Goal: Information Seeking & Learning: Stay updated

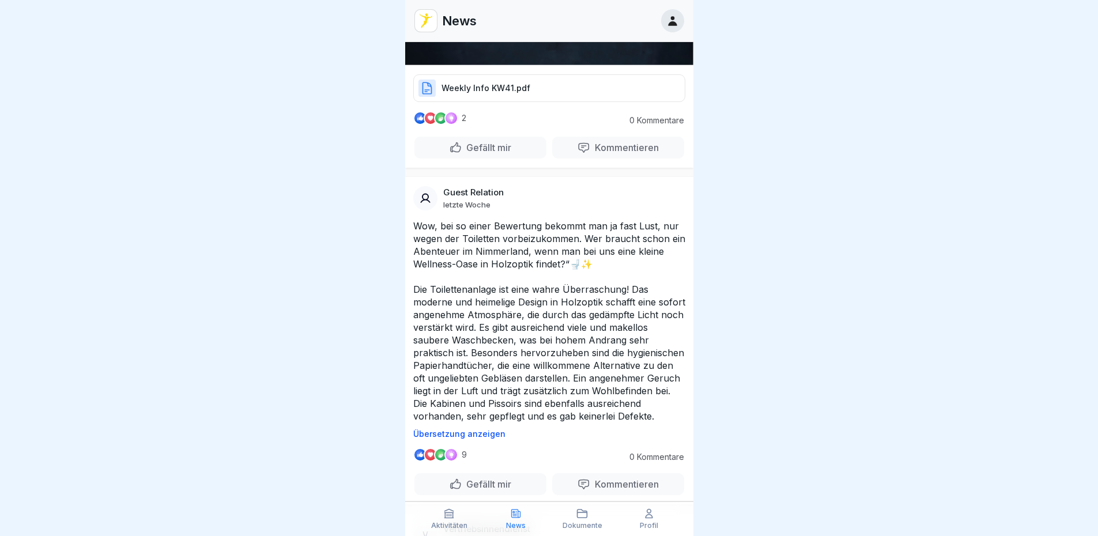
scroll to position [576, 0]
drag, startPoint x: 592, startPoint y: 245, endPoint x: 573, endPoint y: 244, distance: 19.0
click at [573, 244] on p "Wow, bei so einer Bewertung bekommt man ja fast Lust, nur wegen der Toiletten v…" at bounding box center [549, 319] width 272 height 203
drag, startPoint x: 573, startPoint y: 244, endPoint x: 591, endPoint y: 244, distance: 18.4
click at [591, 244] on p "Wow, bei so einer Bewertung bekommt man ja fast Lust, nur wegen der Toiletten v…" at bounding box center [549, 319] width 272 height 203
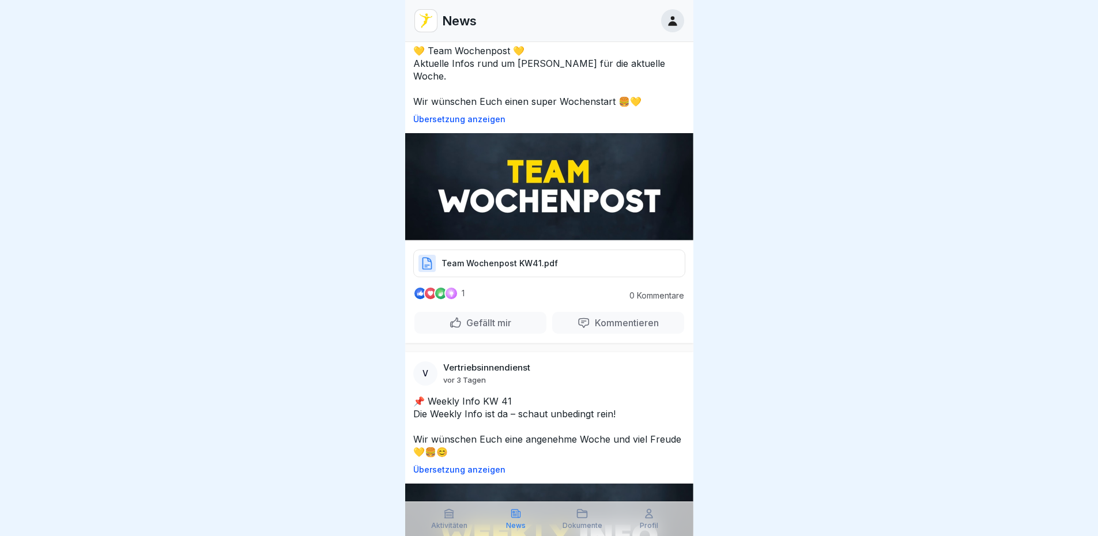
scroll to position [0, 0]
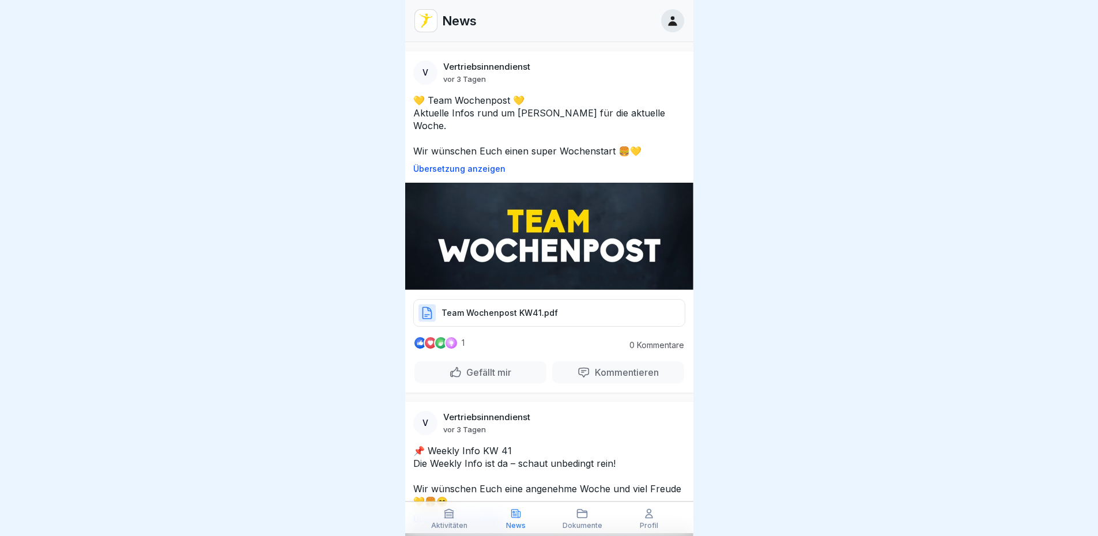
click at [520, 307] on p "Team Wochenpost KW41.pdf" at bounding box center [499, 313] width 116 height 12
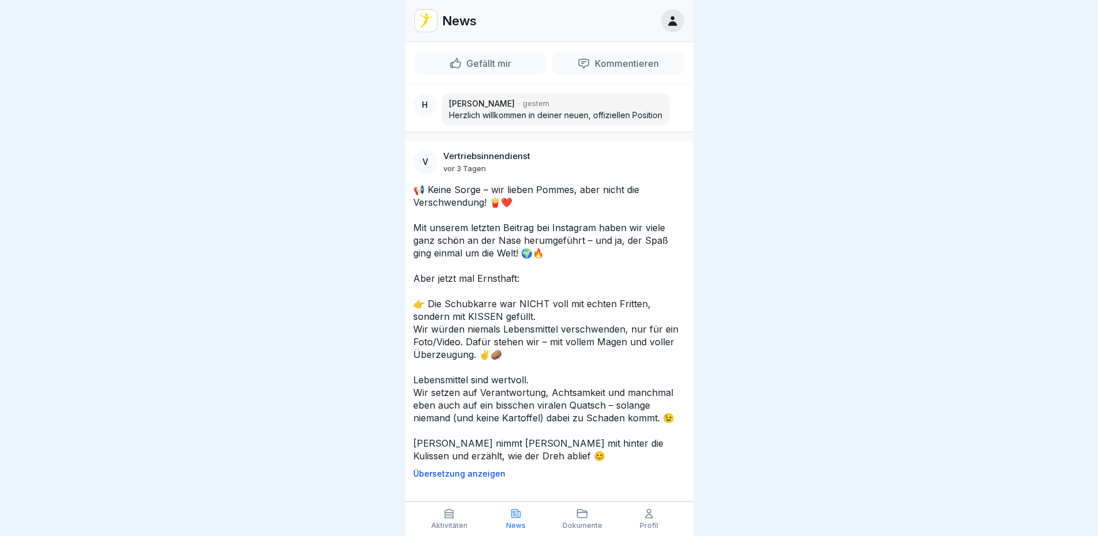
scroll to position [1325, 0]
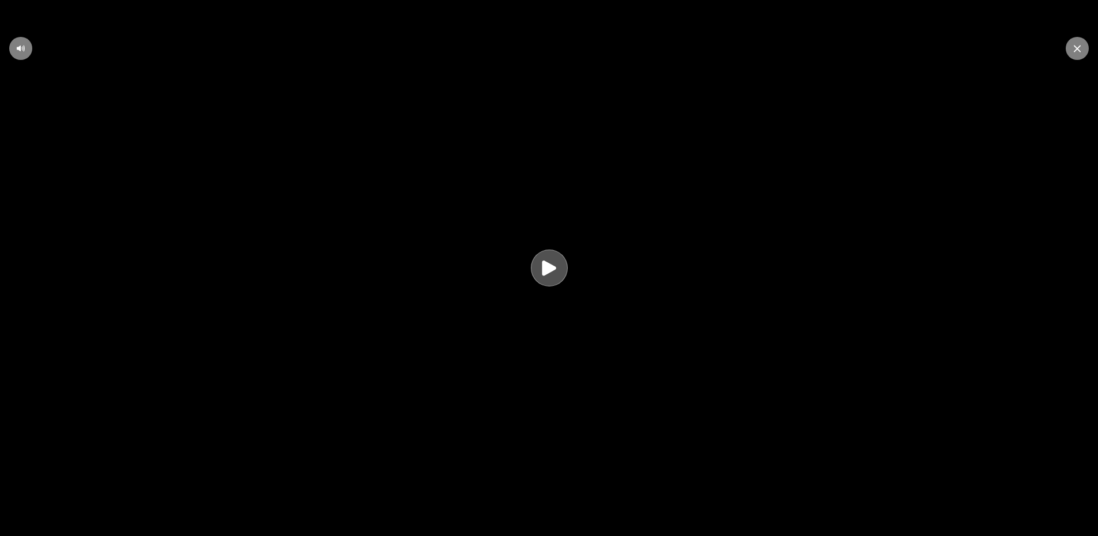
click at [546, 275] on icon at bounding box center [549, 268] width 22 height 22
click at [1081, 46] on div at bounding box center [1077, 48] width 23 height 23
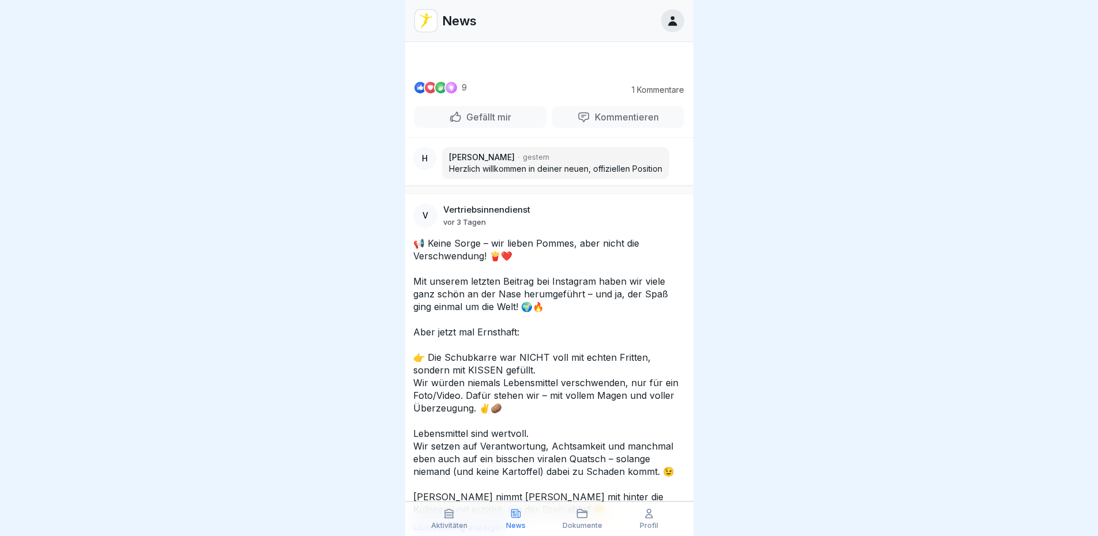
scroll to position [1210, 0]
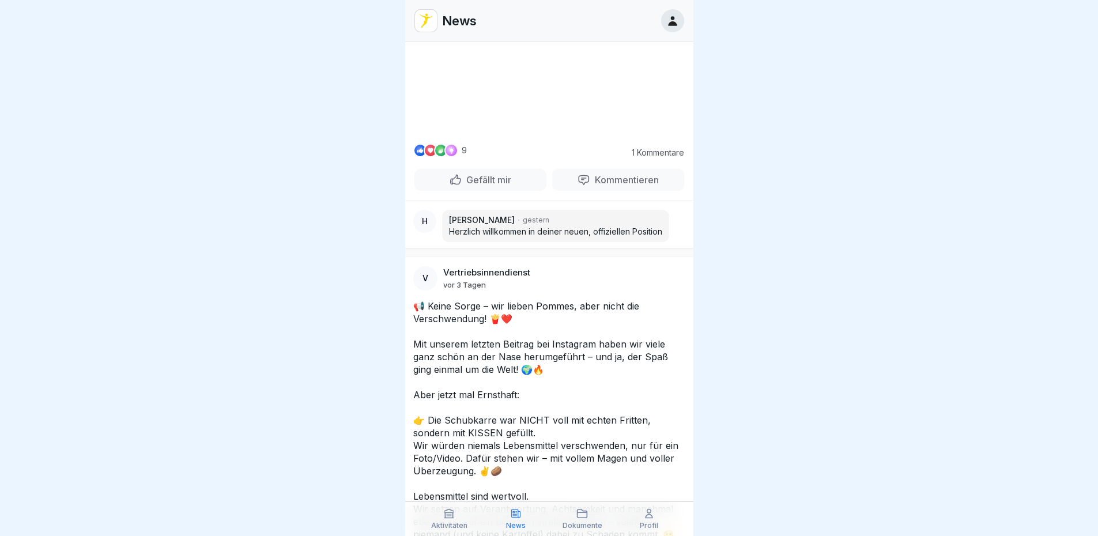
click at [550, 134] on video at bounding box center [549, 91] width 173 height 86
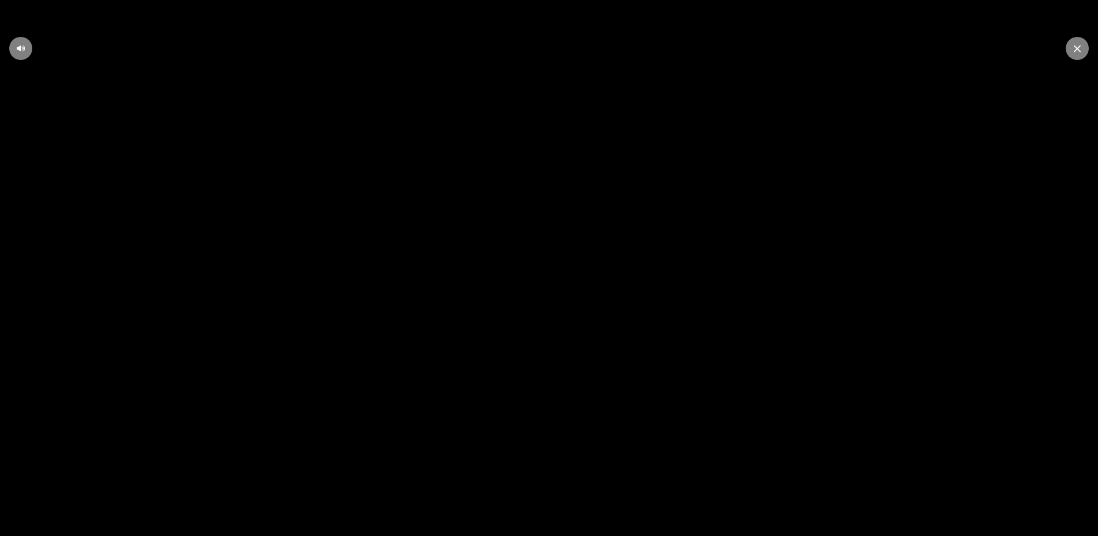
scroll to position [9, 0]
click at [1077, 51] on icon at bounding box center [1077, 48] width 7 height 7
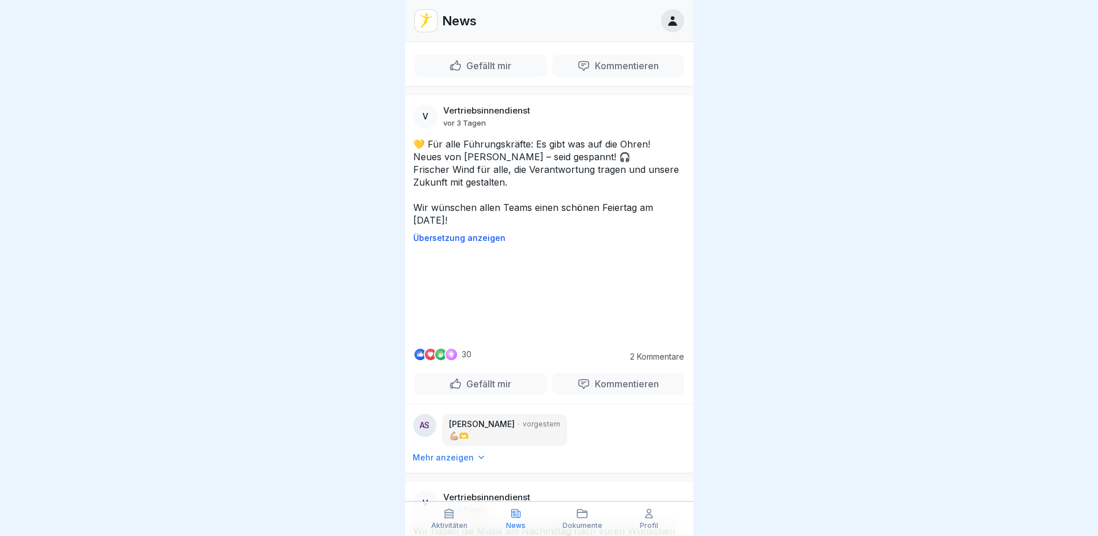
scroll to position [2305, 0]
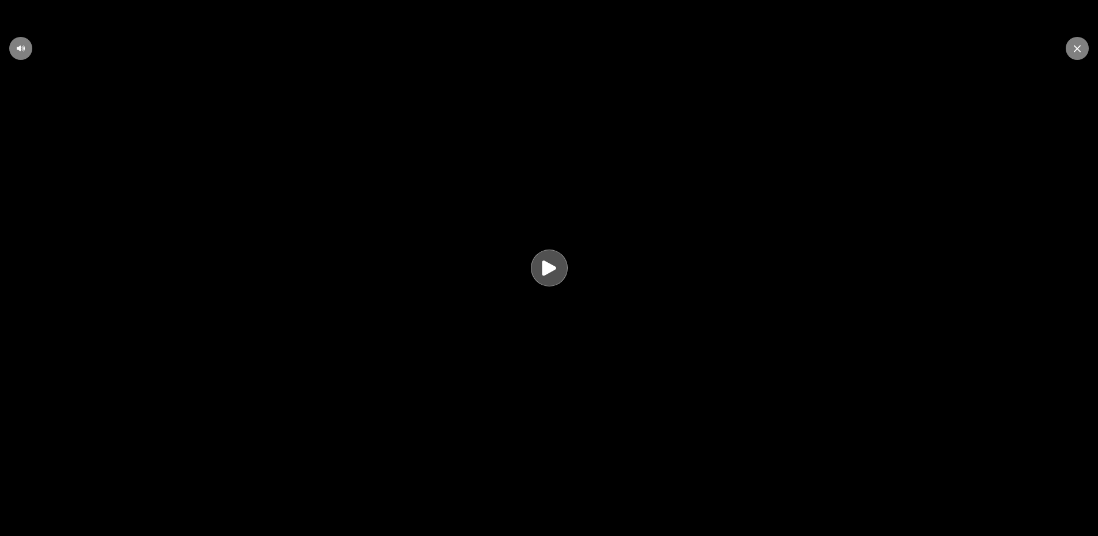
click at [559, 276] on icon at bounding box center [549, 268] width 22 height 22
click at [1070, 55] on div at bounding box center [1077, 48] width 23 height 23
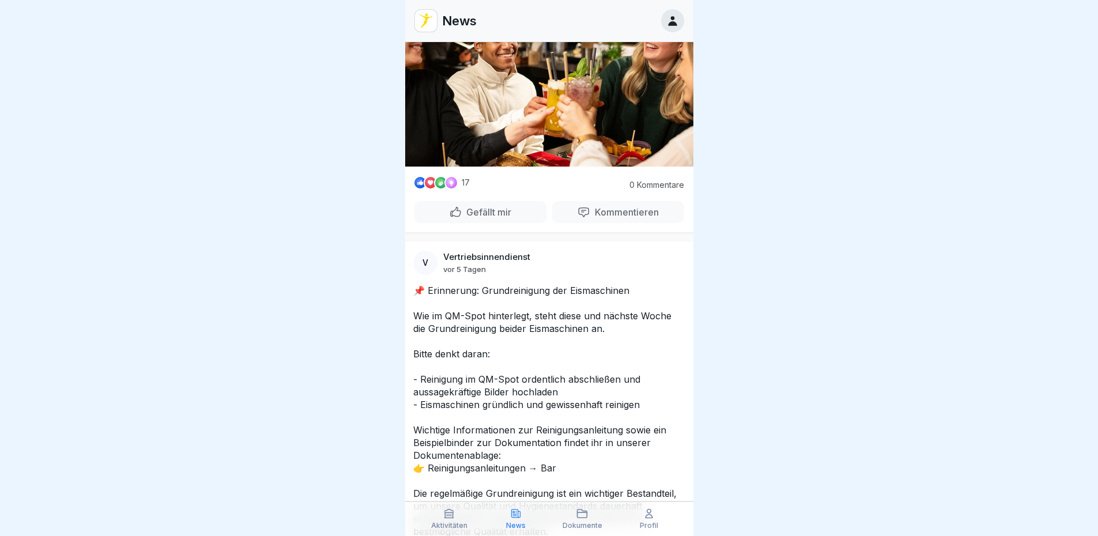
scroll to position [3054, 0]
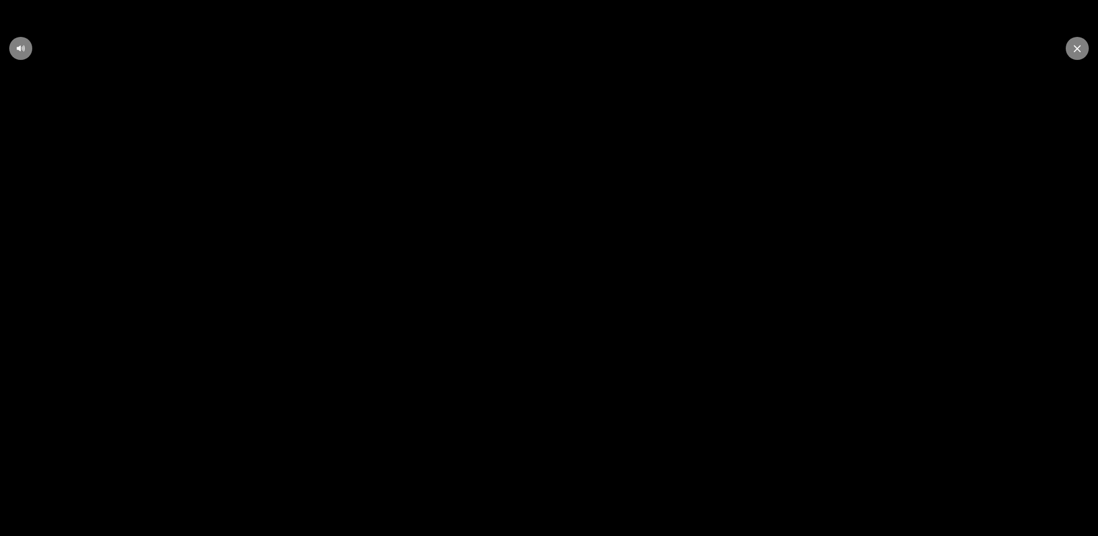
click at [826, 347] on video at bounding box center [549, 268] width 1098 height 536
drag, startPoint x: 289, startPoint y: 368, endPoint x: 285, endPoint y: 382, distance: 14.4
click at [284, 382] on video at bounding box center [549, 268] width 1098 height 536
click at [1077, 48] on icon at bounding box center [1077, 48] width 7 height 7
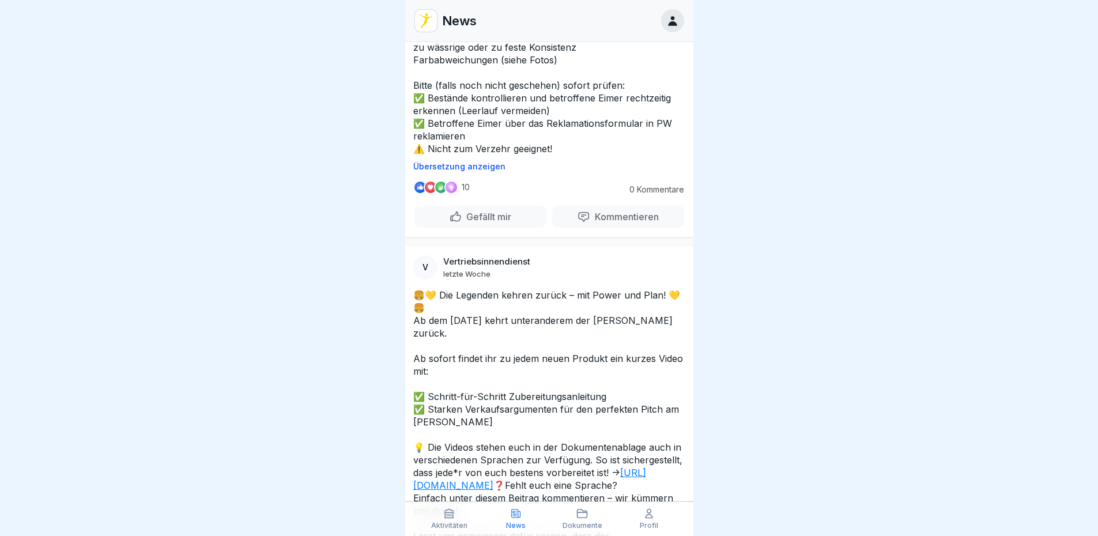
scroll to position [10588, 0]
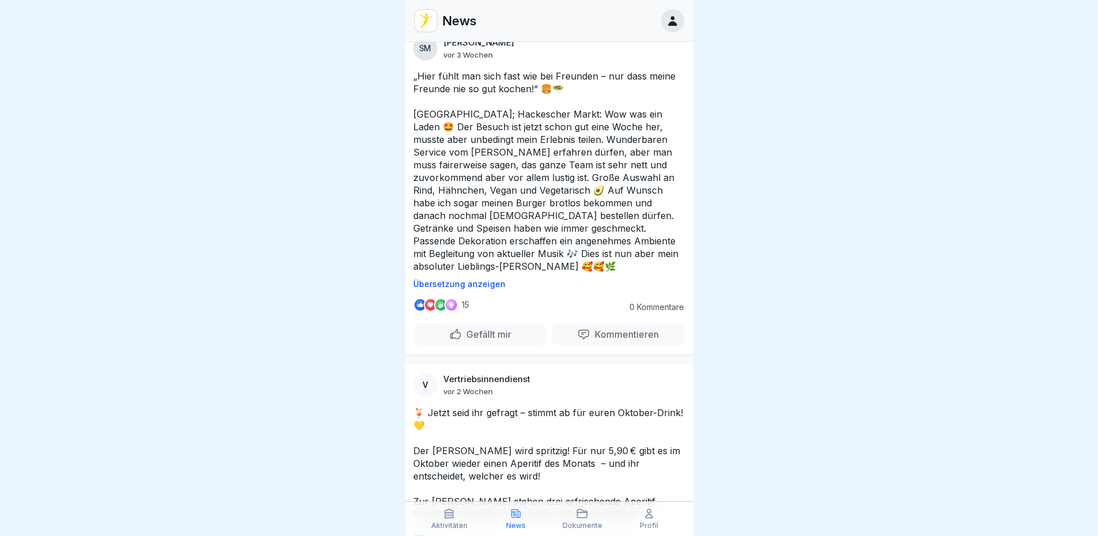
scroll to position [12662, 0]
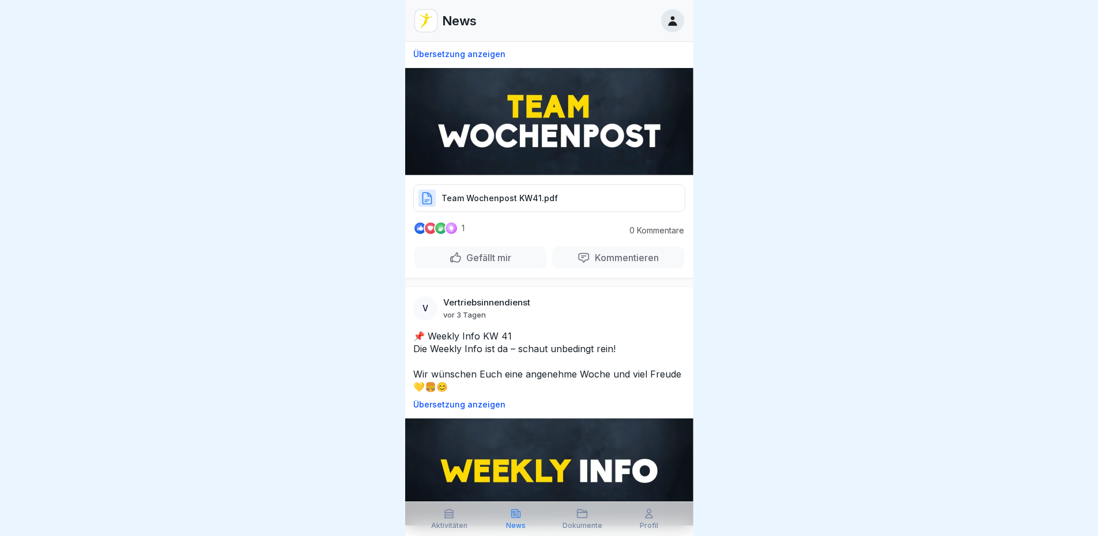
scroll to position [0, 0]
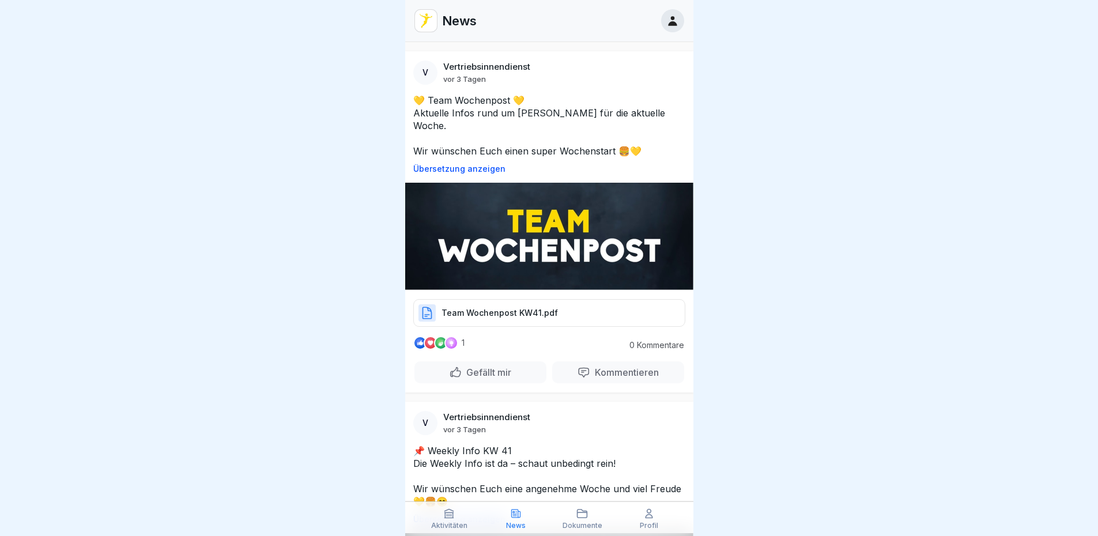
click at [466, 164] on p "Übersetzung anzeigen" at bounding box center [549, 168] width 272 height 9
click at [475, 164] on p "Original anzeigen" at bounding box center [549, 168] width 272 height 9
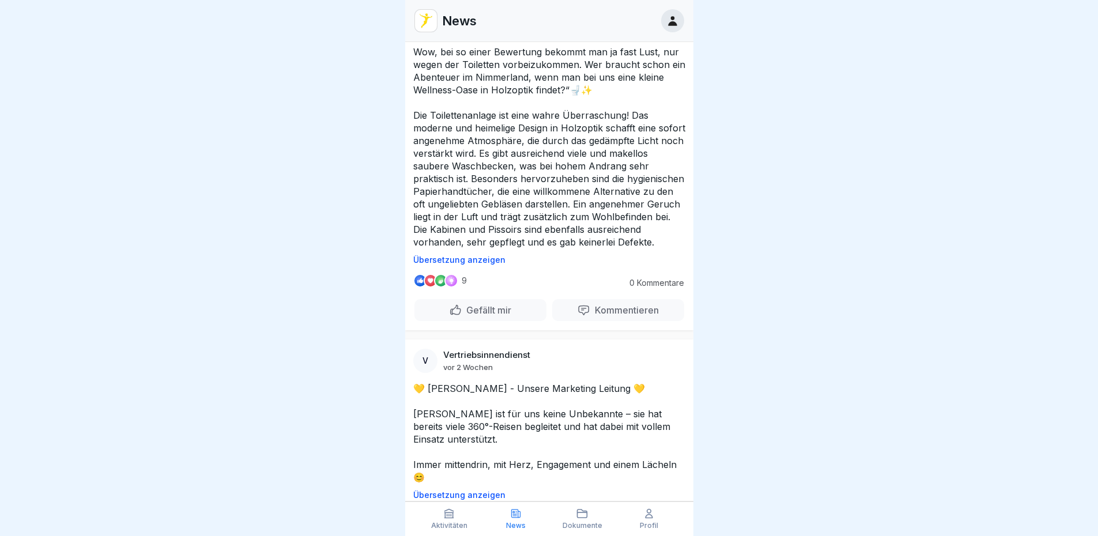
scroll to position [692, 0]
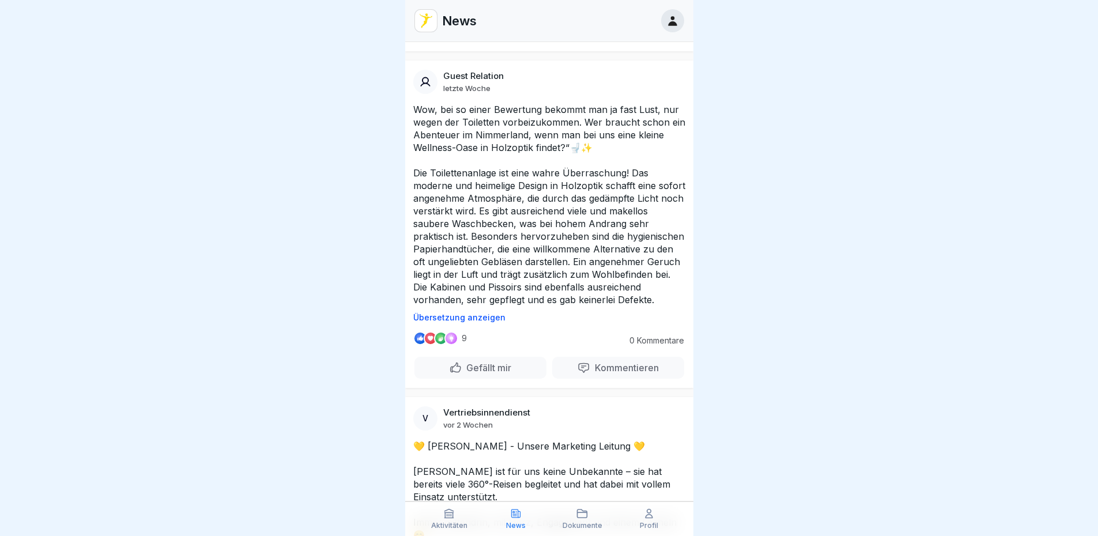
click at [491, 313] on p "Übersetzung anzeigen" at bounding box center [549, 317] width 272 height 9
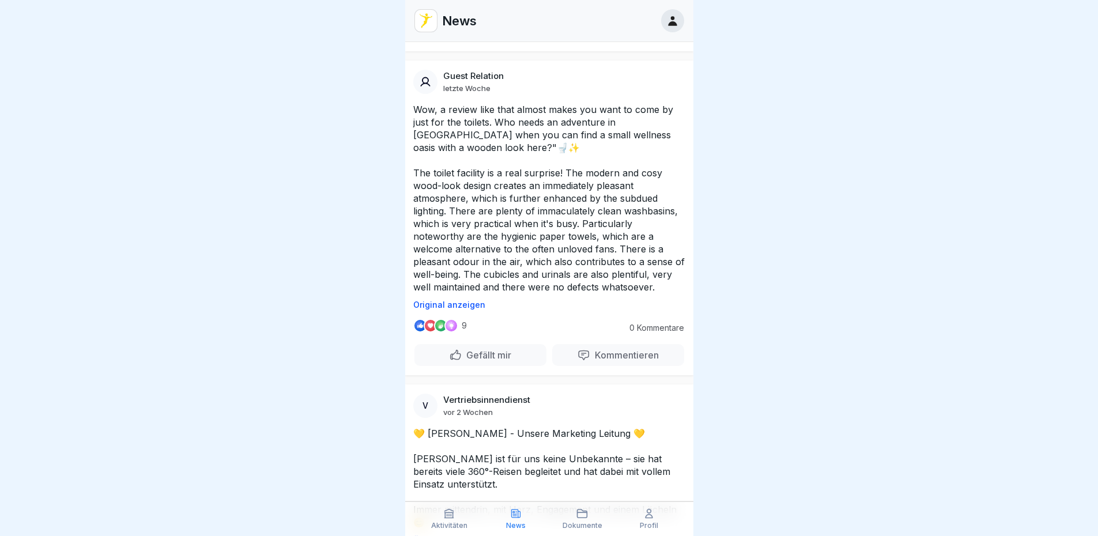
click at [470, 300] on p "Original anzeigen" at bounding box center [549, 304] width 272 height 9
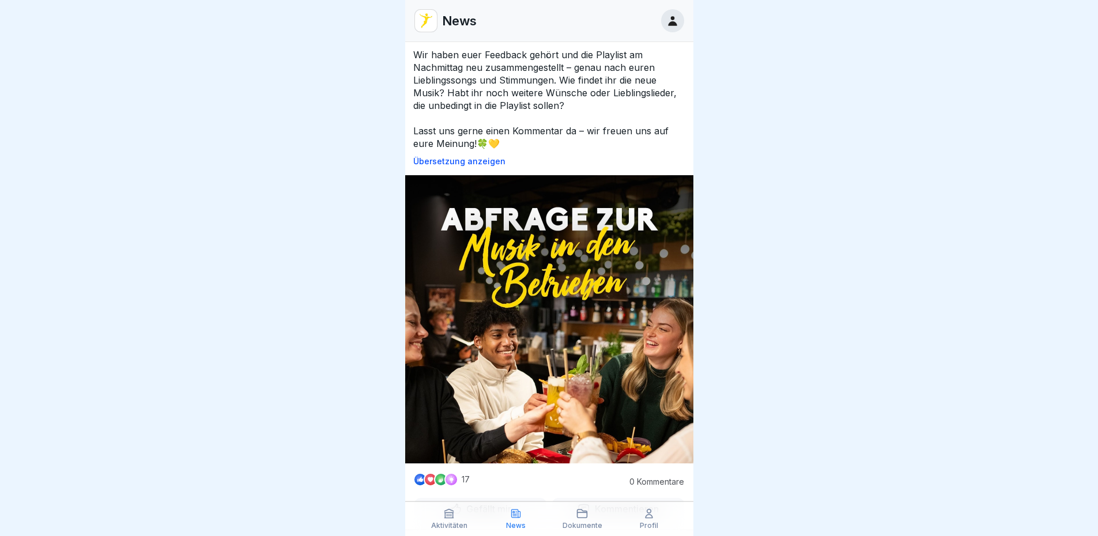
scroll to position [2766, 0]
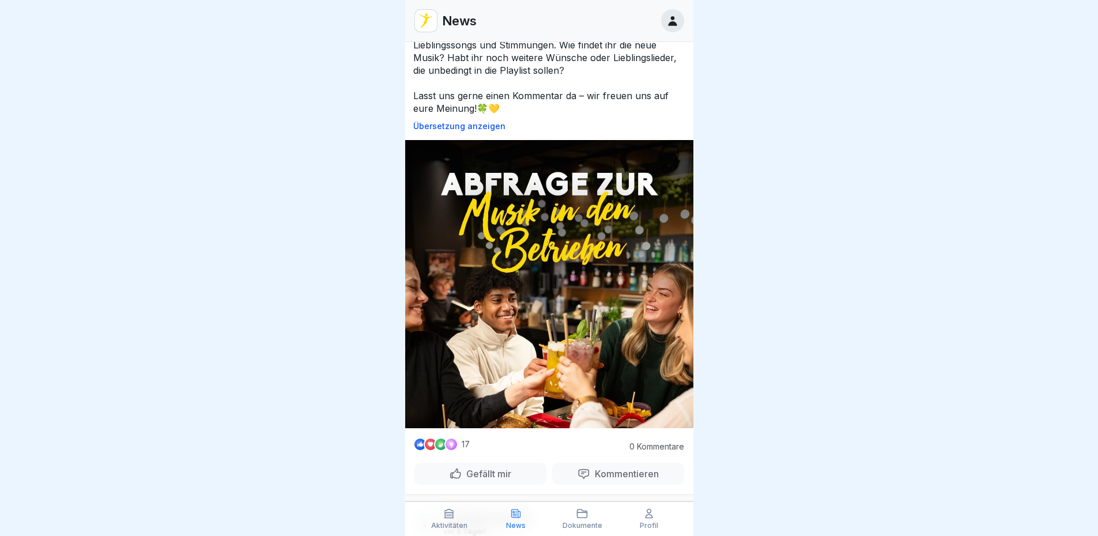
drag, startPoint x: 643, startPoint y: 349, endPoint x: 798, endPoint y: 384, distance: 158.4
click at [798, 384] on div at bounding box center [549, 268] width 1098 height 536
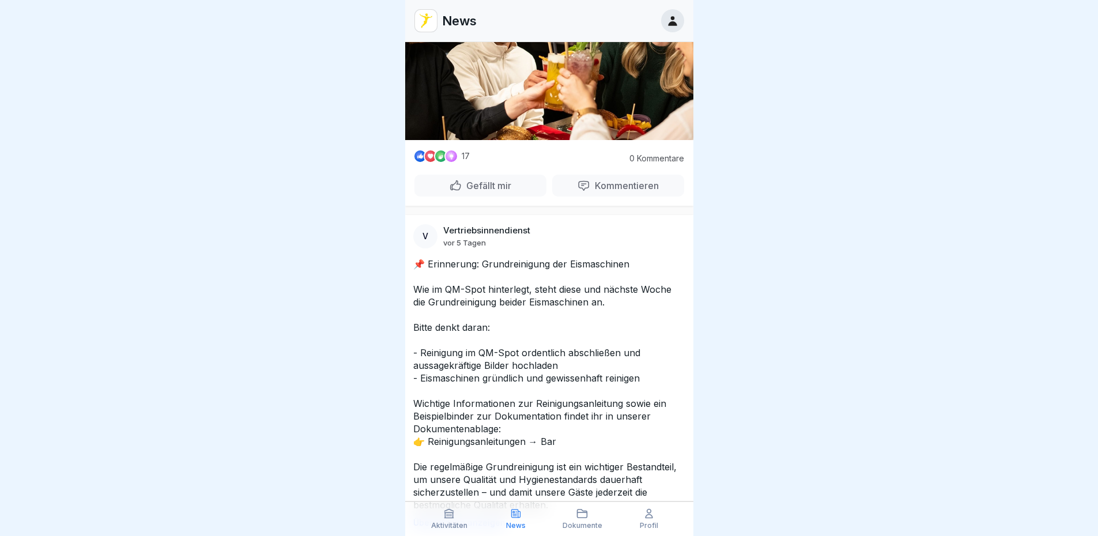
scroll to position [9, 0]
